Goal: Task Accomplishment & Management: Complete application form

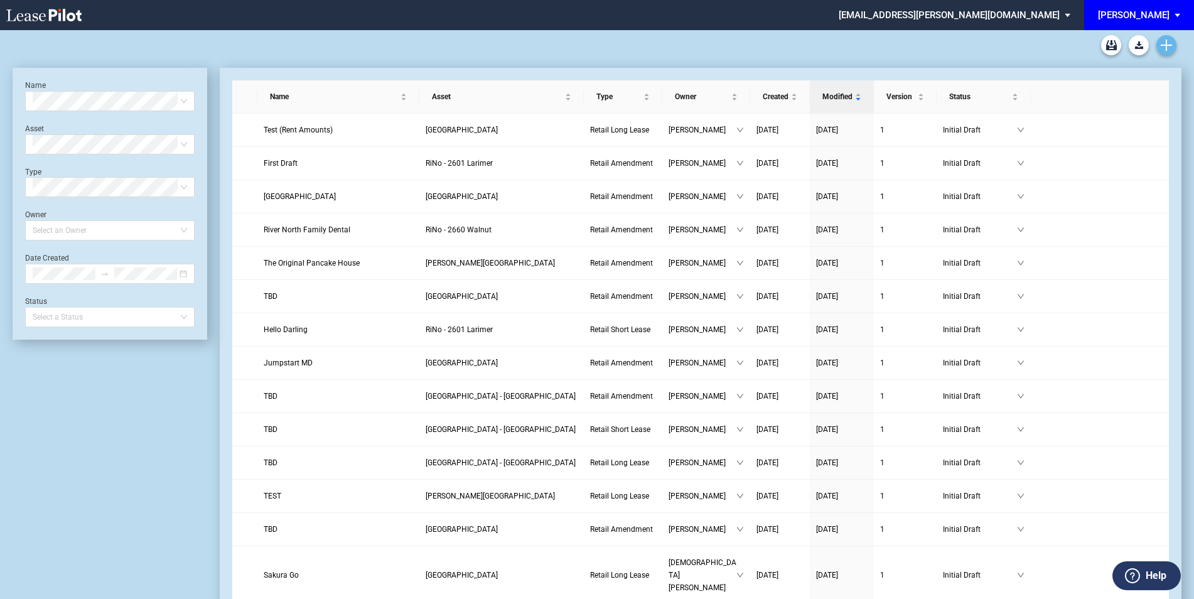
click at [1164, 45] on use "Create new document" at bounding box center [1166, 45] width 11 height 11
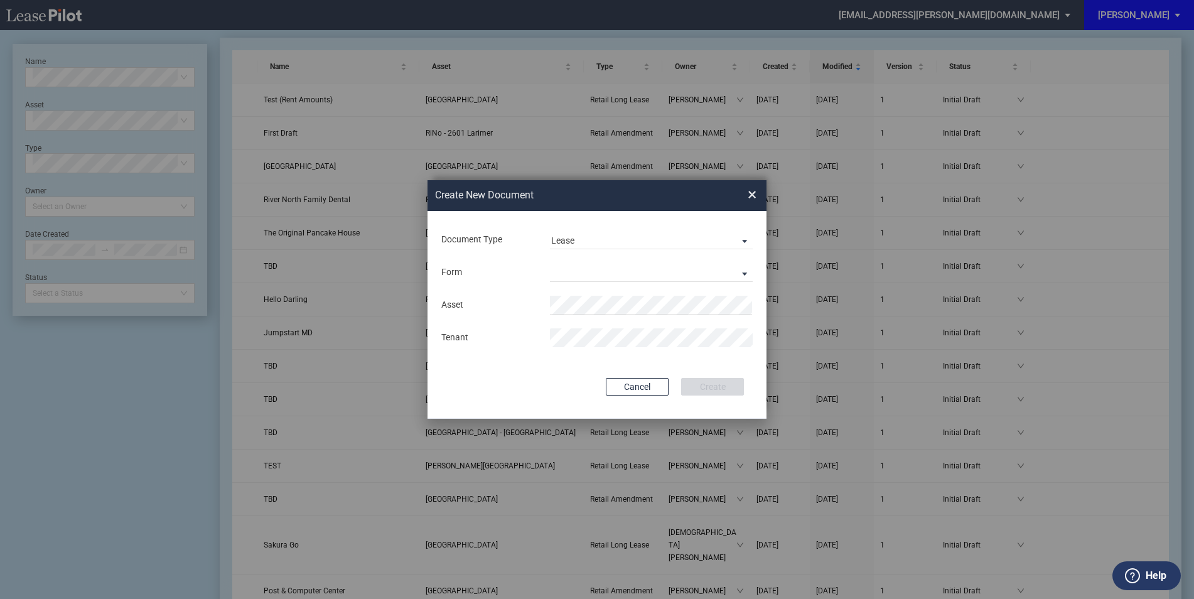
click at [584, 261] on div "Form Retail Long Lease Retail Short Lease" at bounding box center [597, 272] width 314 height 33
click at [585, 271] on md-select "Retail Long Lease Retail Short Lease" at bounding box center [651, 272] width 203 height 19
click at [602, 300] on div "Retail Short Lease" at bounding box center [591, 303] width 80 height 14
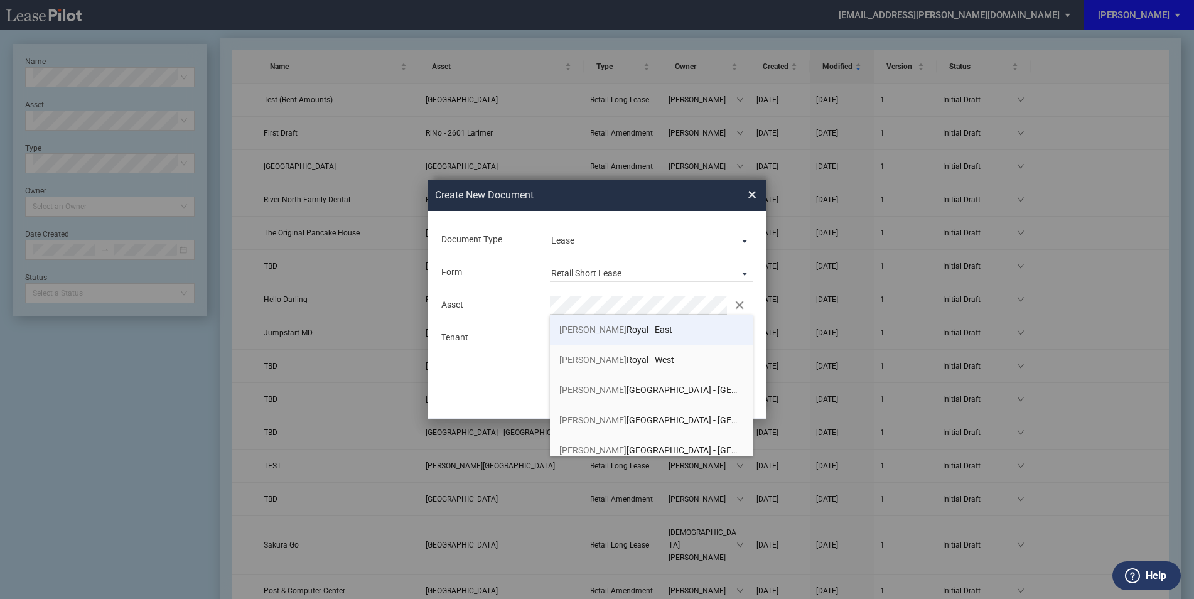
click at [620, 328] on span "Preston Royal - East" at bounding box center [615, 330] width 113 height 10
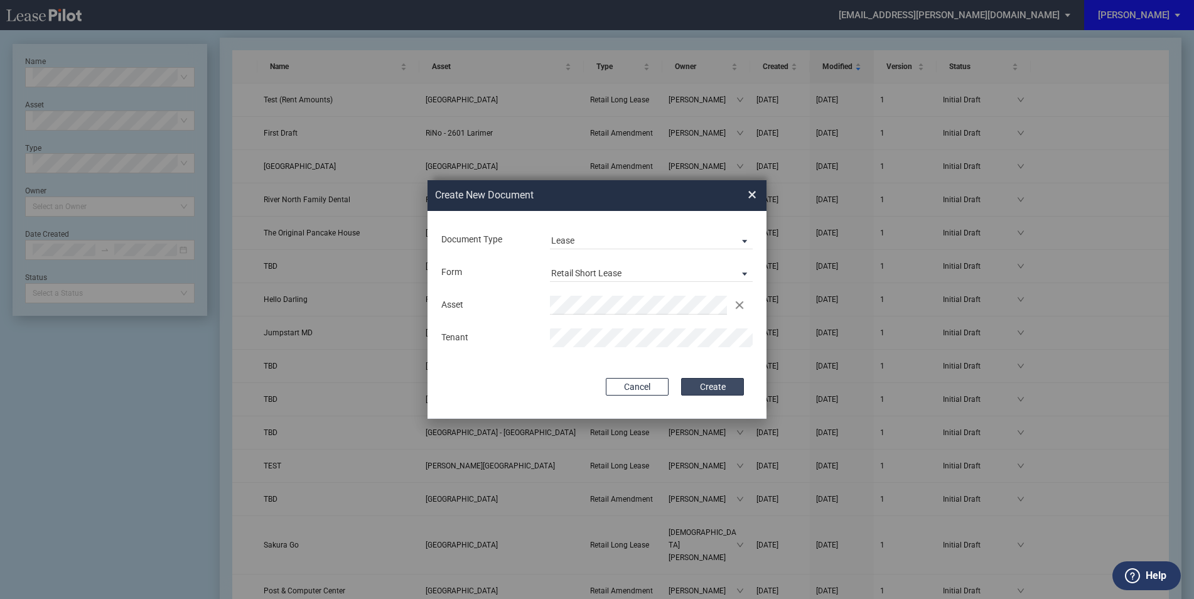
click at [711, 381] on button "Create" at bounding box center [712, 387] width 63 height 18
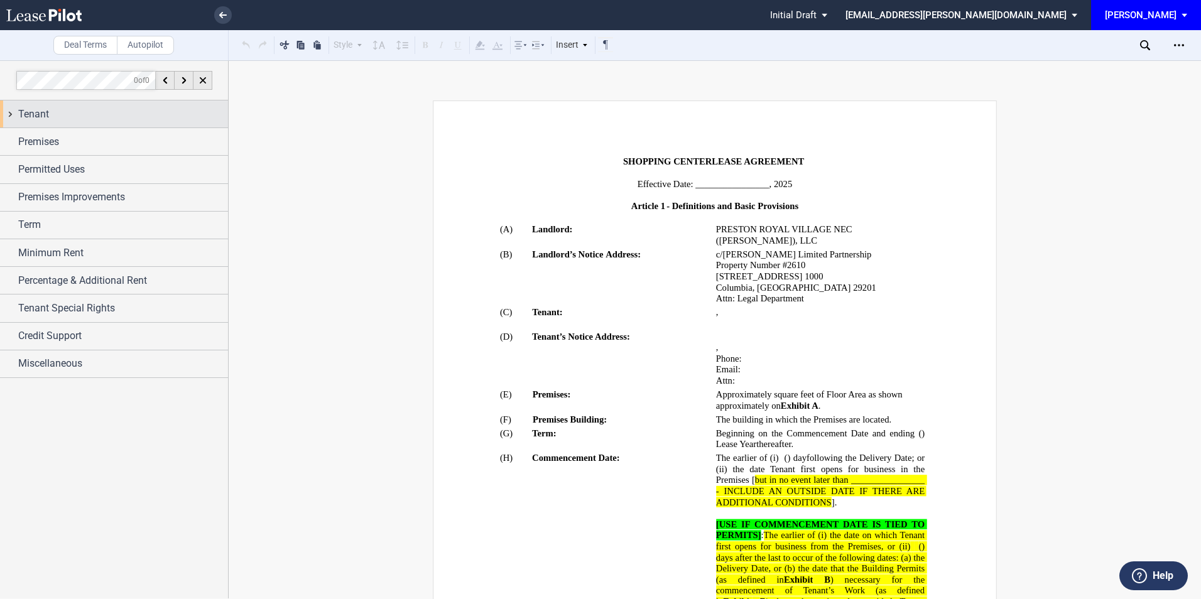
click at [139, 112] on div "Tenant" at bounding box center [123, 114] width 210 height 15
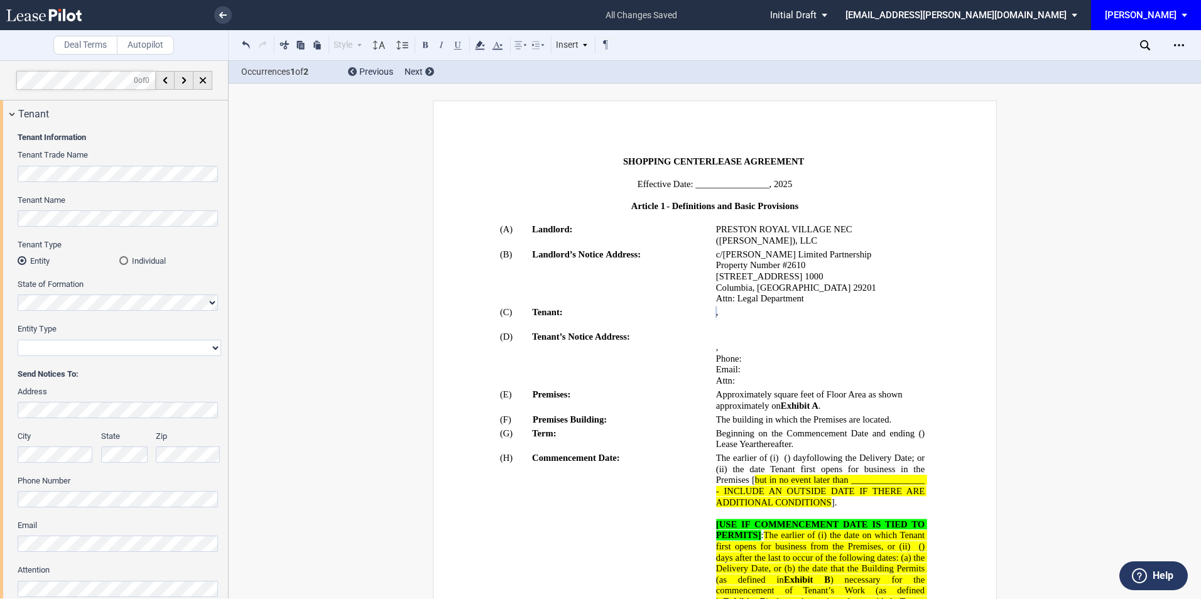
click at [0, 214] on html ".bocls-1{fill:#26354a;fill-rule:evenodd} Loading... × all changes saved Pending…" at bounding box center [600, 299] width 1201 height 599
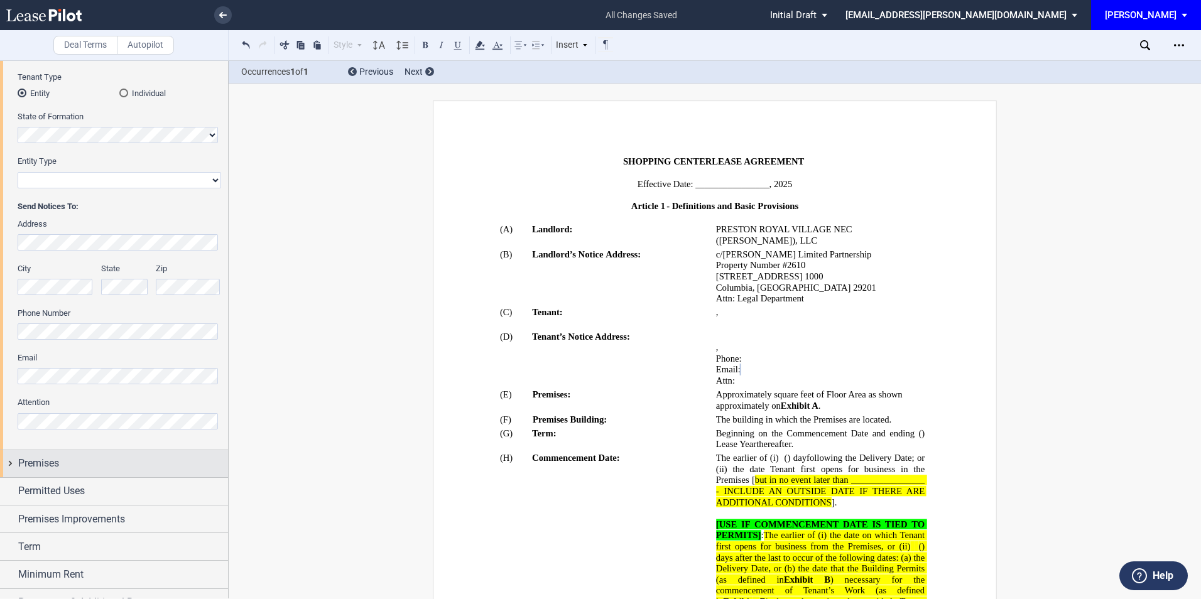
click at [65, 456] on div "Premises" at bounding box center [123, 463] width 210 height 15
